Goal: Information Seeking & Learning: Learn about a topic

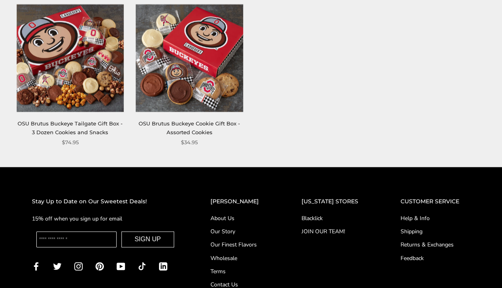
scroll to position [497, 0]
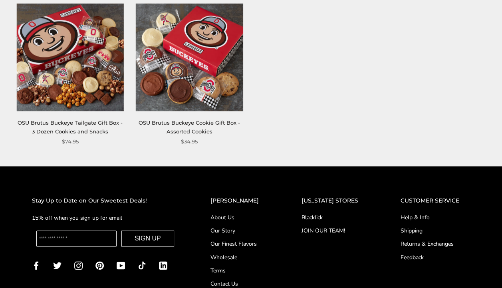
click at [239, 231] on link "Our Story" at bounding box center [239, 230] width 59 height 8
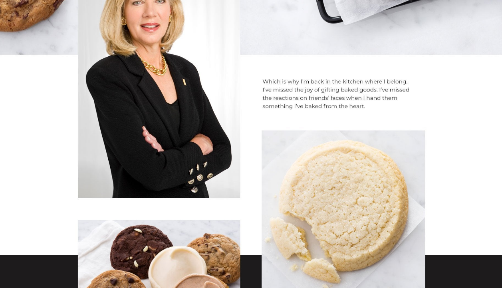
scroll to position [90, 0]
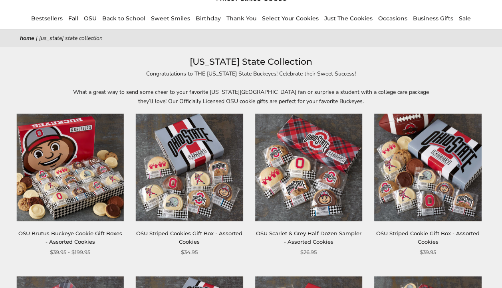
scroll to position [61, 0]
